Goal: Task Accomplishment & Management: Manage account settings

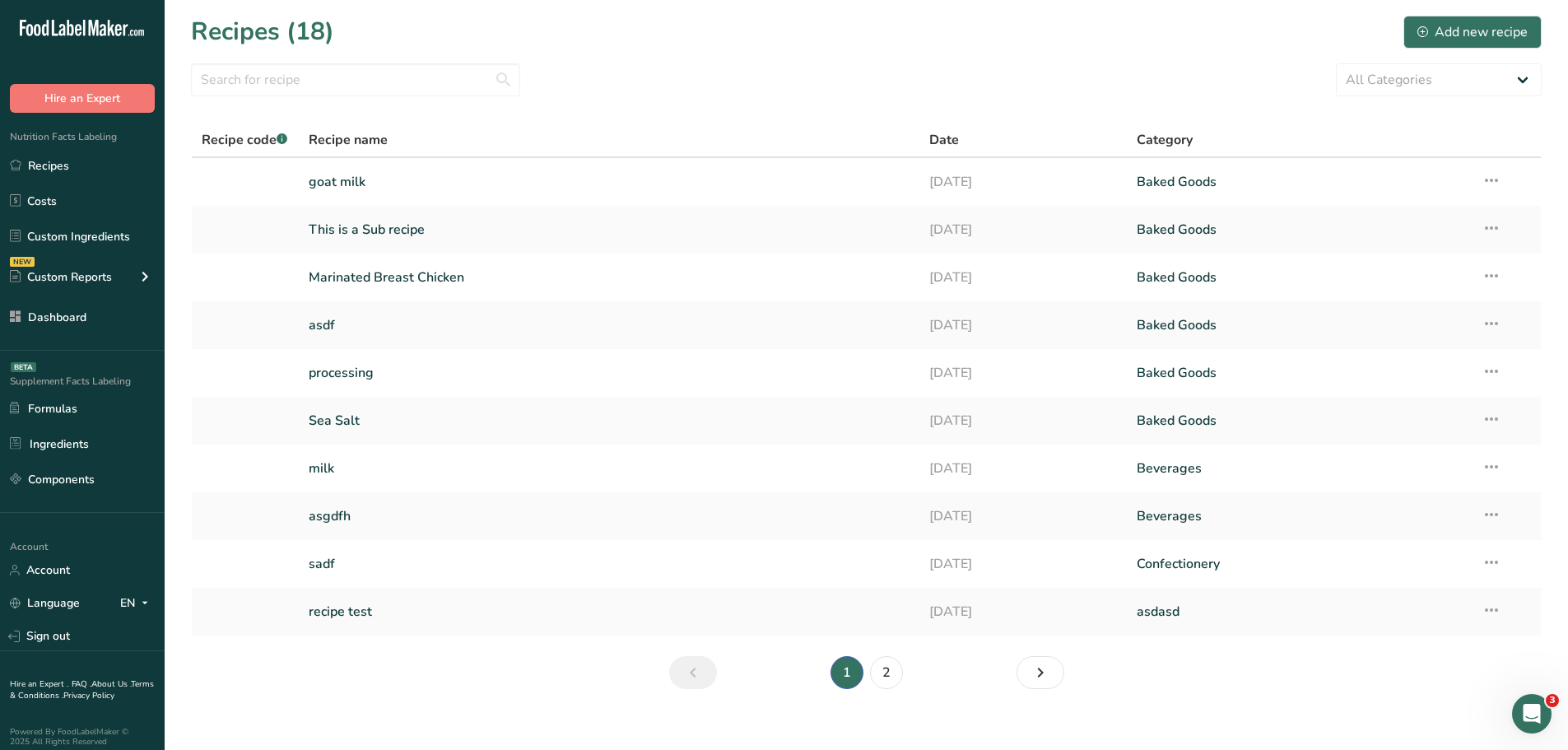
click at [465, 113] on section "Recipes (18) Add new recipe All Categories asdasd Baked Goods [GEOGRAPHIC_DATA]…" at bounding box center [866, 358] width 1403 height 716
drag, startPoint x: 198, startPoint y: 135, endPoint x: 1208, endPoint y: 631, distance: 1125.2
click at [1208, 631] on table "Recipe code .a-a{fill:#347362;}.b-a{fill:#fff;} Recipe name Date Category goat …" at bounding box center [866, 379] width 1351 height 514
click at [1207, 649] on section "Recipes (18) Add new recipe All Categories asdasd Baked Goods [GEOGRAPHIC_DATA]…" at bounding box center [866, 358] width 1403 height 716
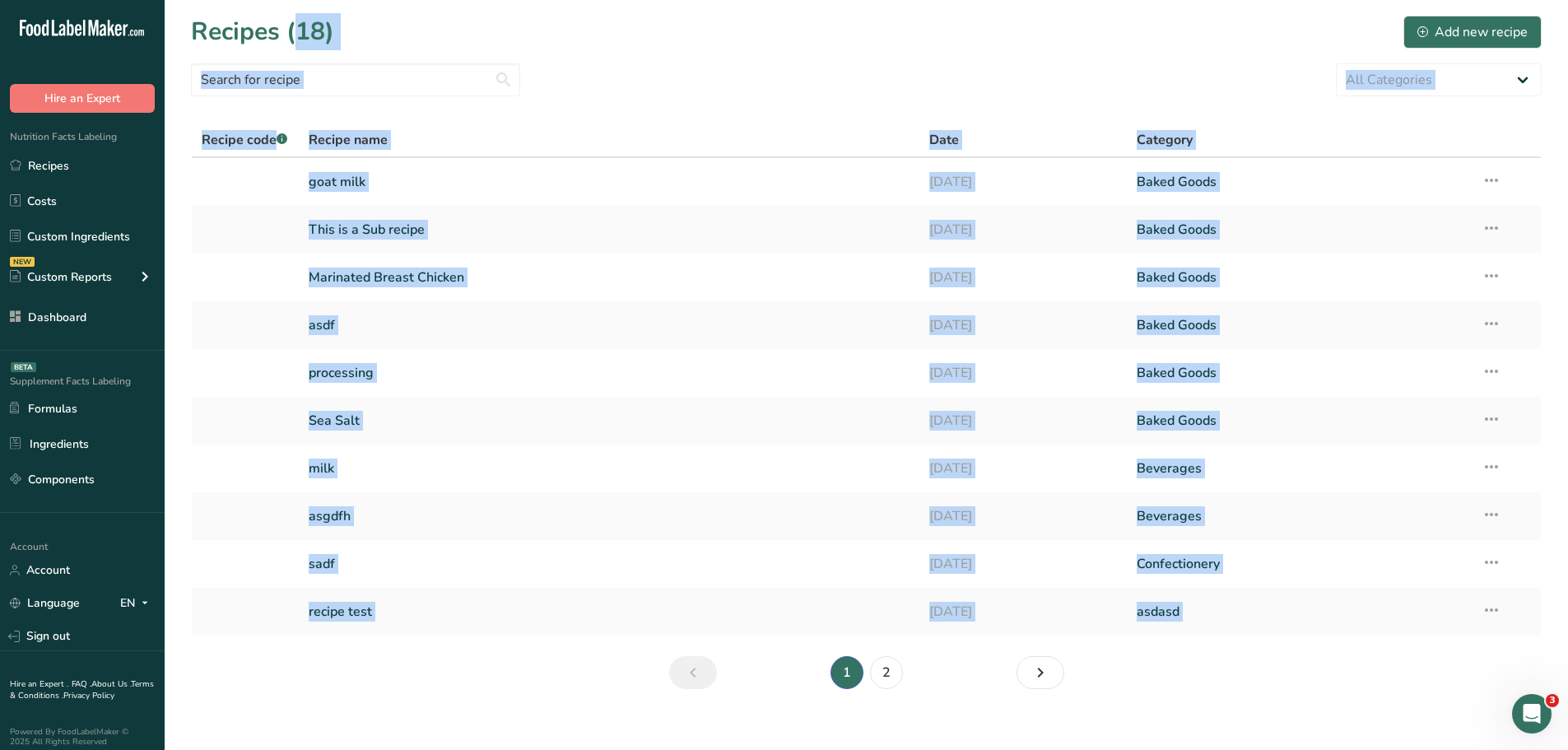
drag, startPoint x: 179, startPoint y: 25, endPoint x: 1251, endPoint y: 710, distance: 1272.2
click at [1244, 711] on section "Recipes (18) Add new recipe All Categories asdasd Baked Goods [GEOGRAPHIC_DATA]…" at bounding box center [866, 358] width 1403 height 716
click at [1254, 707] on section "Recipes (18) Add new recipe All Categories asdasd Baked Goods [GEOGRAPHIC_DATA]…" at bounding box center [866, 358] width 1403 height 716
drag, startPoint x: 188, startPoint y: 21, endPoint x: 1273, endPoint y: 687, distance: 1273.1
click at [1273, 687] on section "Recipes (18) Add new recipe All Categories asdasd Baked Goods [GEOGRAPHIC_DATA]…" at bounding box center [866, 358] width 1403 height 716
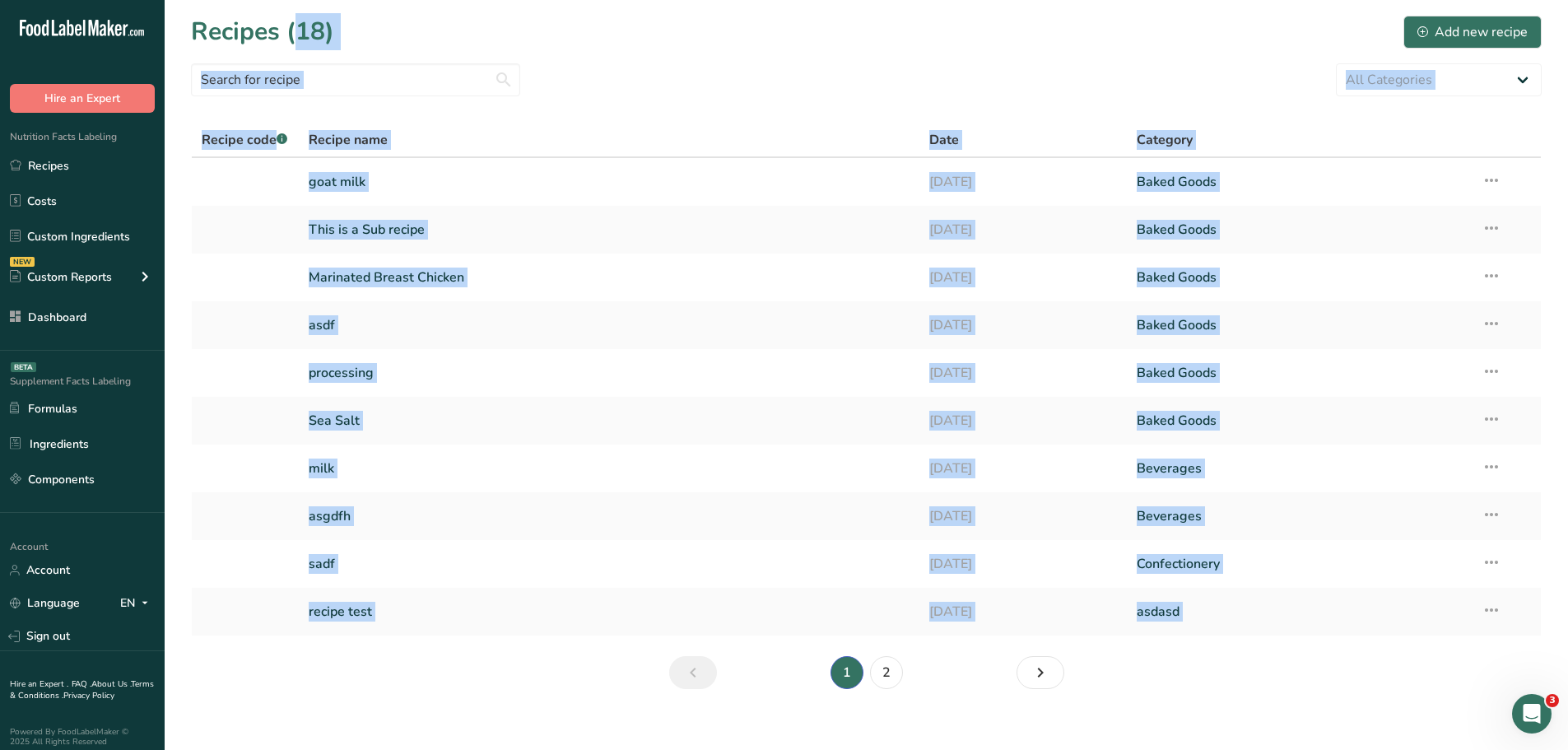
click at [1278, 688] on section "Recipes (18) Add new recipe All Categories asdasd Baked Goods [GEOGRAPHIC_DATA]…" at bounding box center [866, 358] width 1403 height 716
drag, startPoint x: 181, startPoint y: 25, endPoint x: 1311, endPoint y: 694, distance: 1313.2
click at [1298, 680] on section "Recipes (18) Add new recipe All Categories asdasd Baked Goods [GEOGRAPHIC_DATA]…" at bounding box center [866, 358] width 1403 height 716
click at [1312, 694] on section "Recipes (18) Add new recipe All Categories asdasd Baked Goods [GEOGRAPHIC_DATA]…" at bounding box center [866, 358] width 1403 height 716
click at [1206, 698] on section "Recipes (18) Add new recipe All Categories asdasd Baked Goods [GEOGRAPHIC_DATA]…" at bounding box center [866, 358] width 1403 height 716
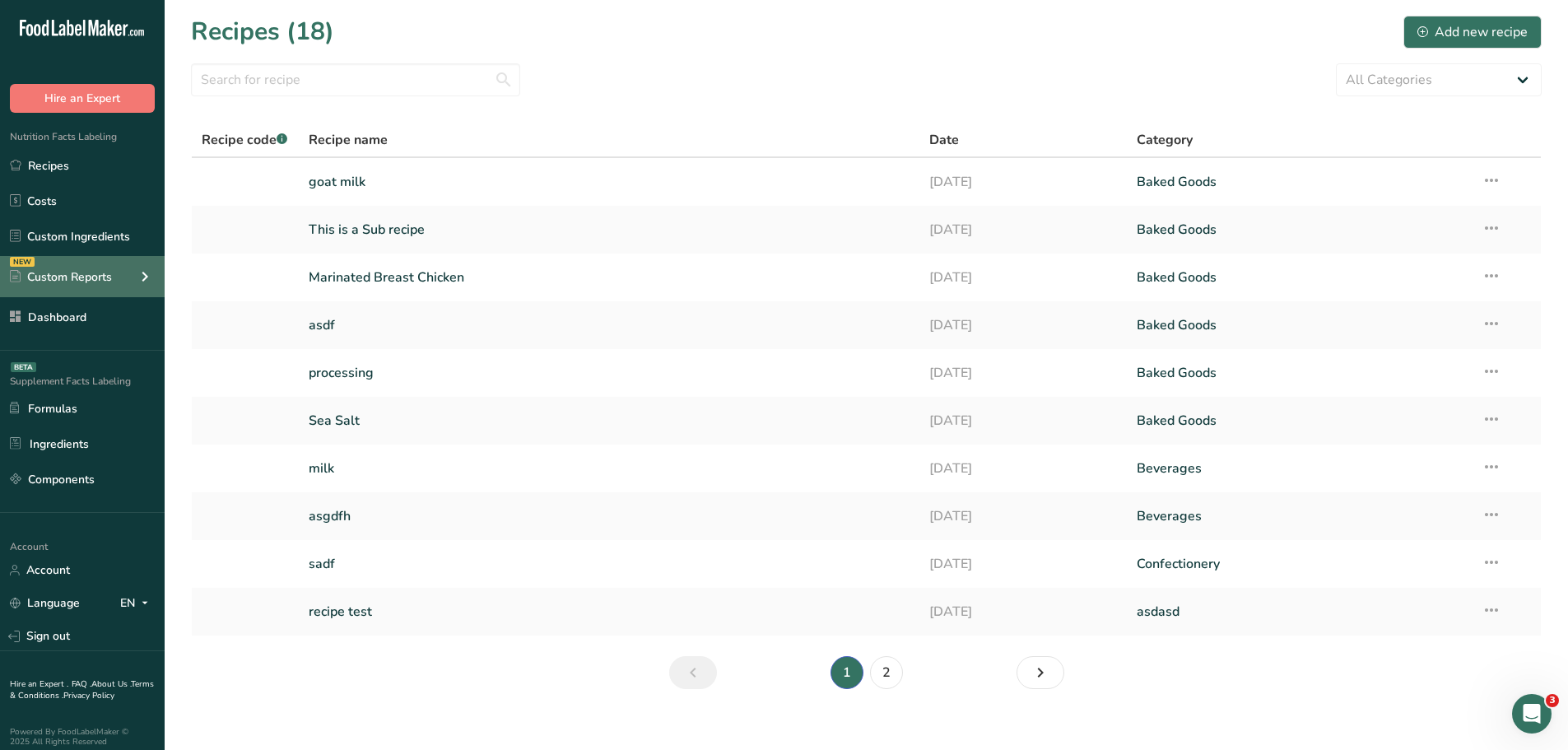
click at [138, 283] on icon at bounding box center [144, 276] width 20 height 30
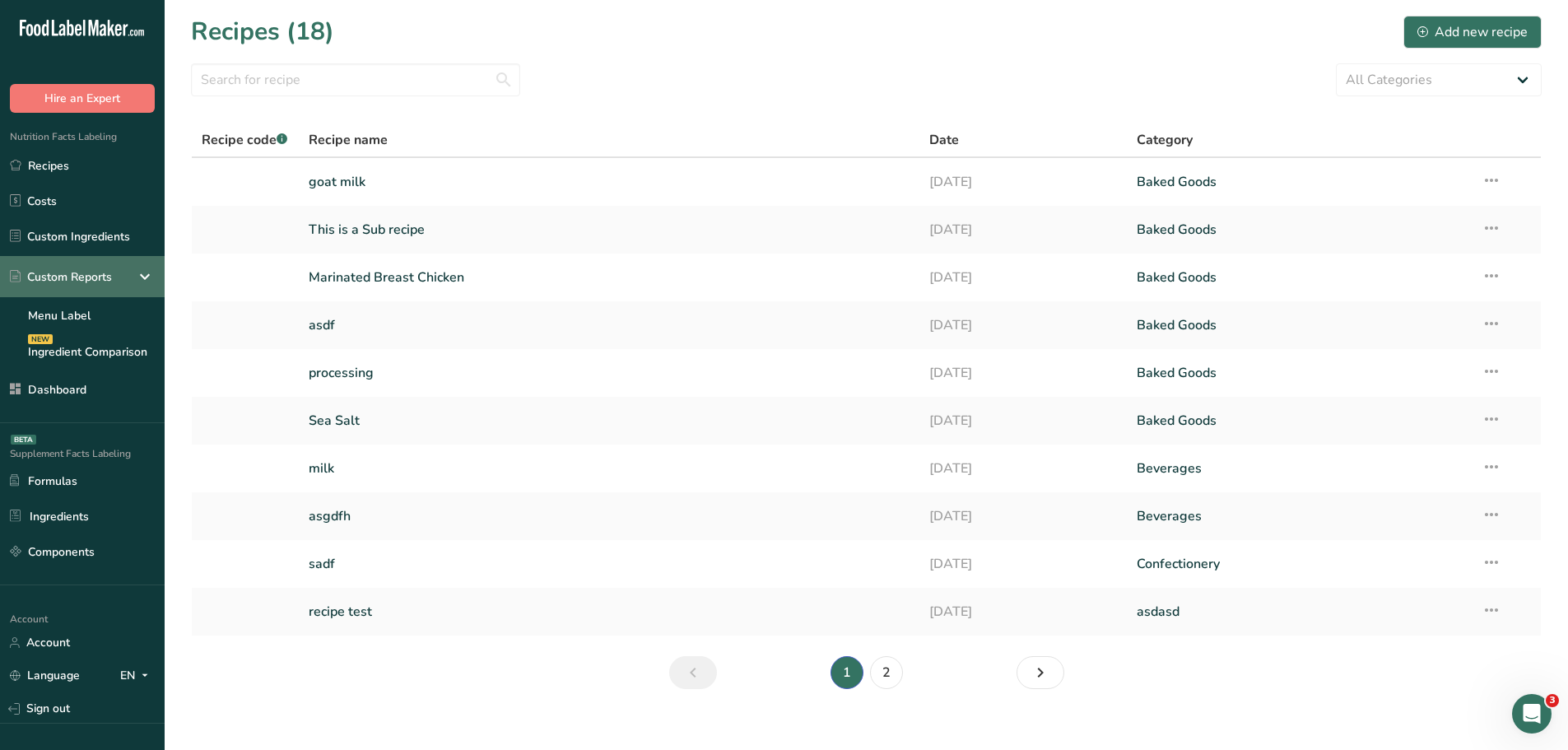
click at [140, 283] on icon at bounding box center [144, 276] width 20 height 30
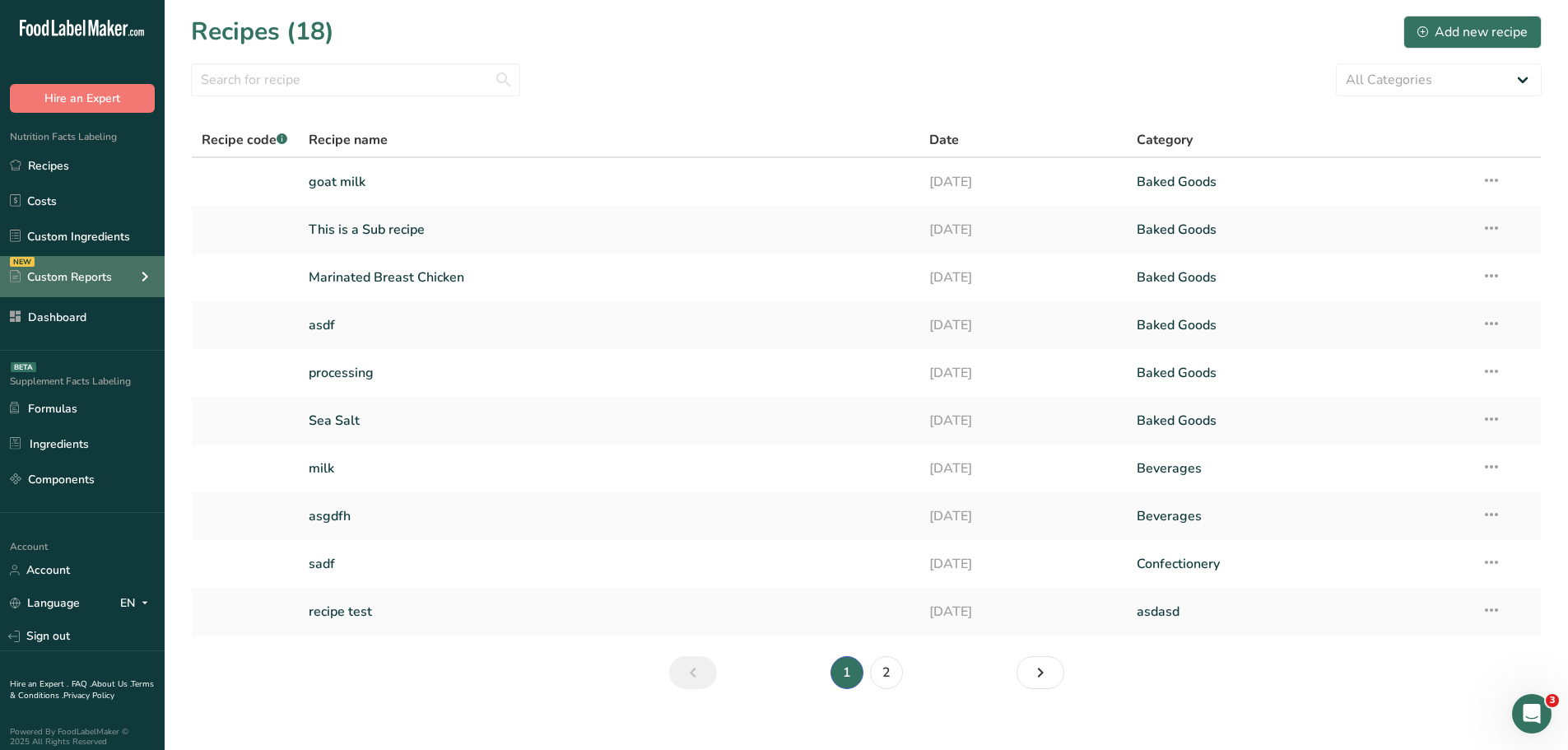
click at [141, 282] on icon at bounding box center [144, 276] width 20 height 30
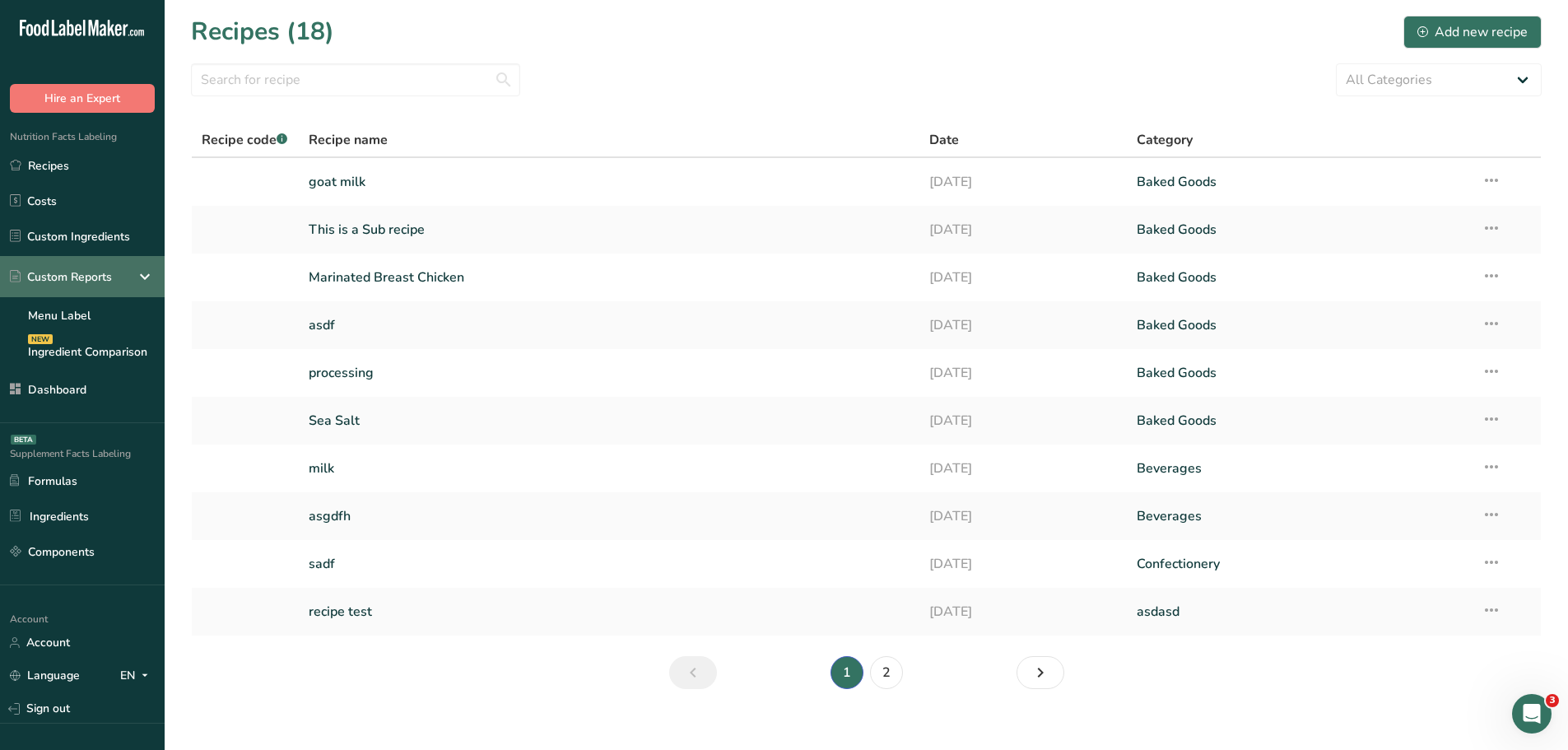
click at [142, 277] on icon at bounding box center [144, 276] width 20 height 30
